Goal: Find specific page/section: Find specific page/section

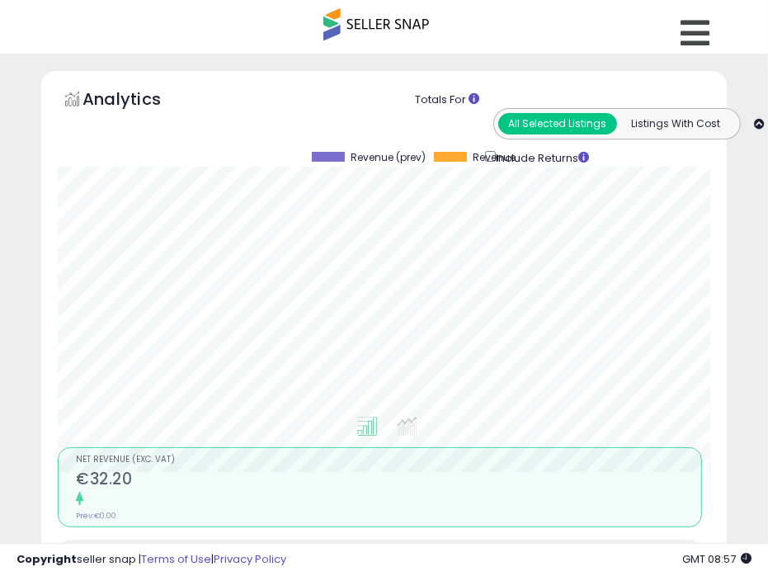
scroll to position [321, 676]
drag, startPoint x: 3, startPoint y: 323, endPoint x: 9, endPoint y: 383, distance: 60.5
drag, startPoint x: 42, startPoint y: 106, endPoint x: 38, endPoint y: 127, distance: 21.0
click at [38, 127] on div "Analytics Totals For All Selected Listings Listings With Cost Include Returns" at bounding box center [384, 571] width 710 height 1003
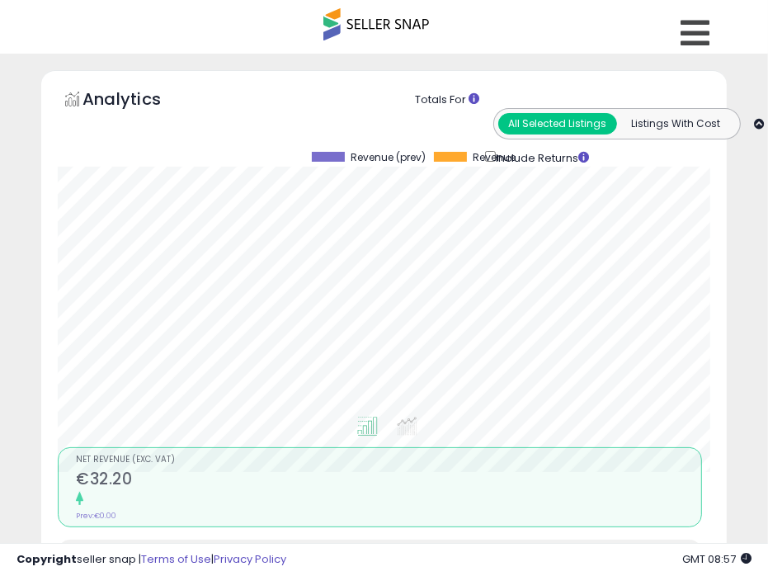
click at [35, 106] on div "Analytics Totals For All Selected Listings Listings With Cost Include Returns" at bounding box center [384, 571] width 710 height 1003
click at [7, 574] on div "Copyright seller snap | Terms of Use | Privacy Policy GMT 08:57 Authorization r…" at bounding box center [384, 559] width 768 height 33
click at [0, 572] on div "Copyright seller snap | Terms of Use | Privacy Policy GMT 08:57 Authorization r…" at bounding box center [384, 559] width 768 height 33
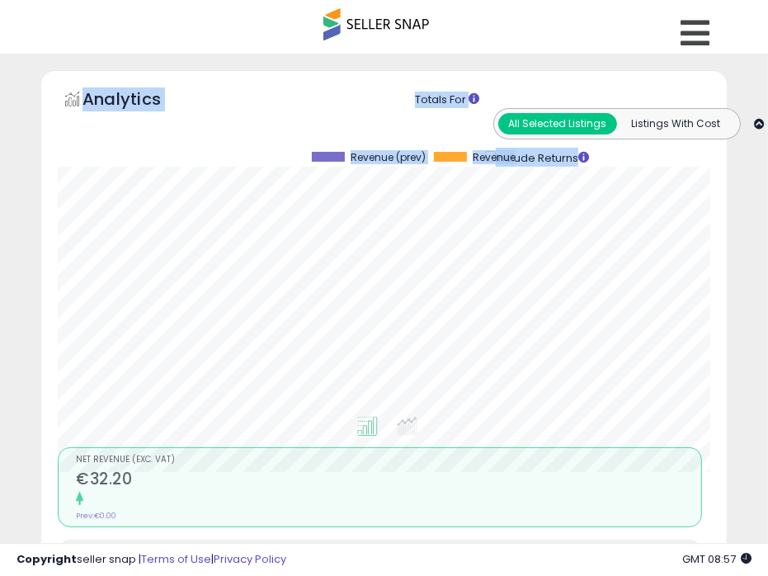
drag, startPoint x: 63, startPoint y: 106, endPoint x: 47, endPoint y: 214, distance: 109.3
click at [47, 214] on div "Analytics Totals For All Selected Listings Listings With Cost Include Returns" at bounding box center [383, 571] width 685 height 1003
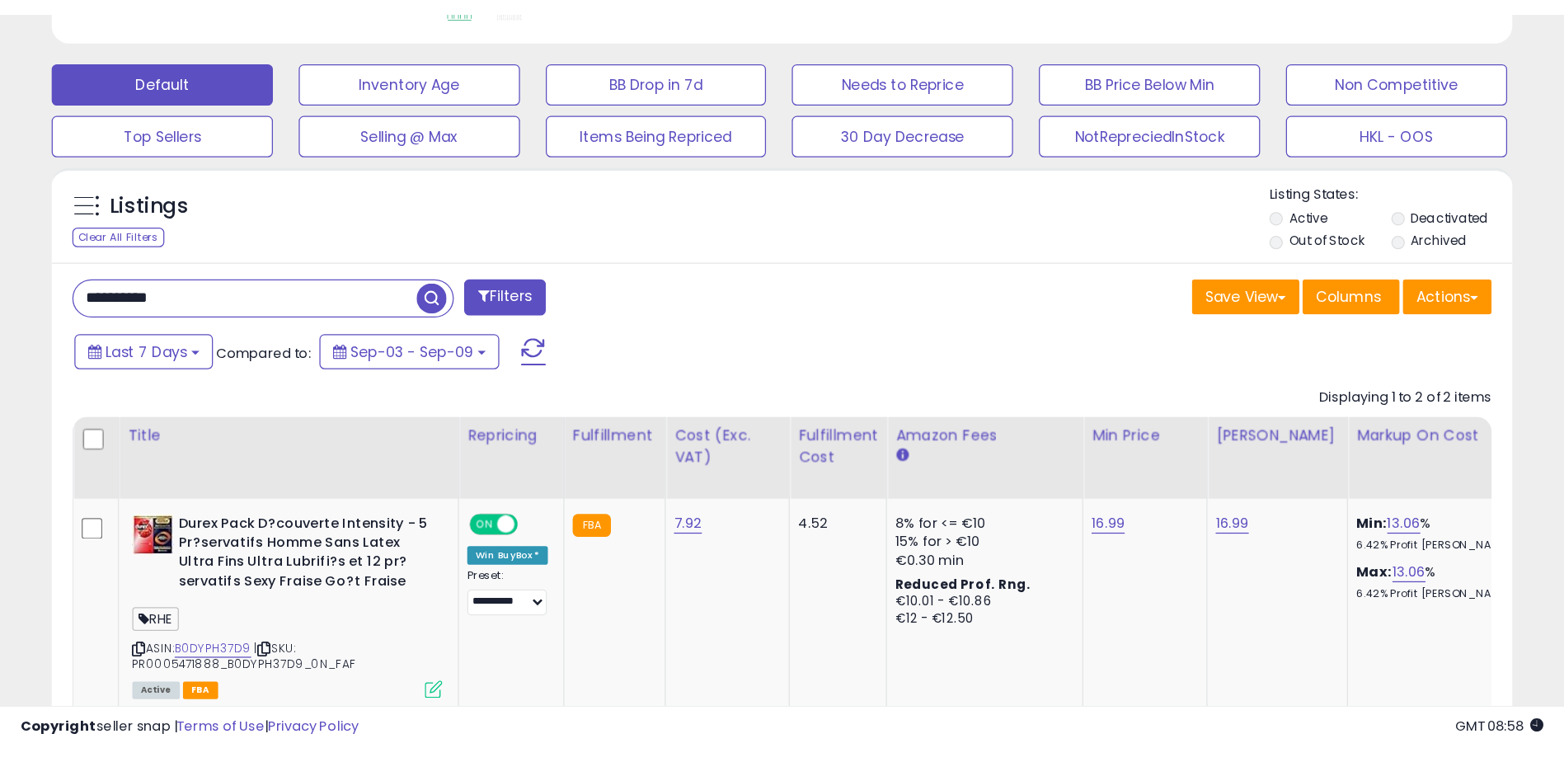
scroll to position [338, 860]
